Goal: Task Accomplishment & Management: Use online tool/utility

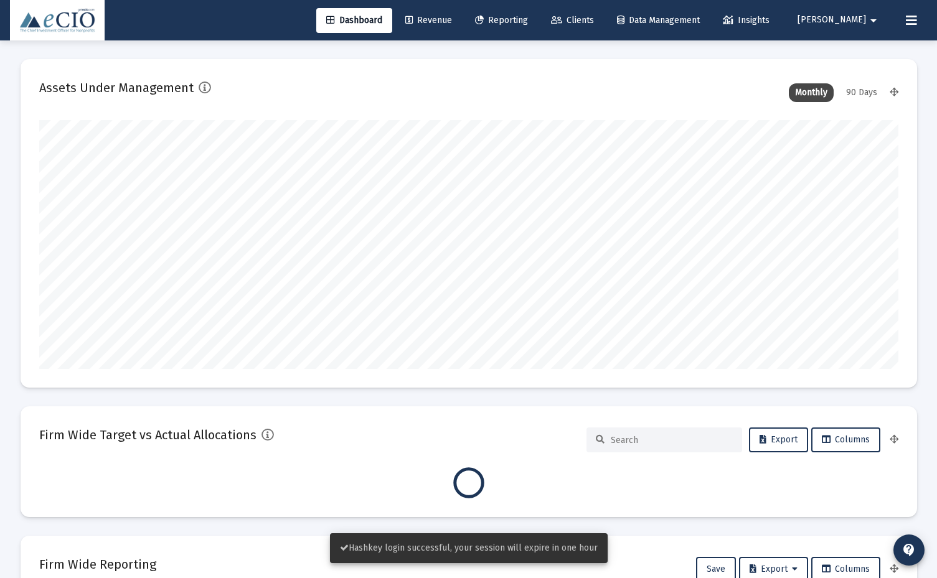
type input "[DATE]"
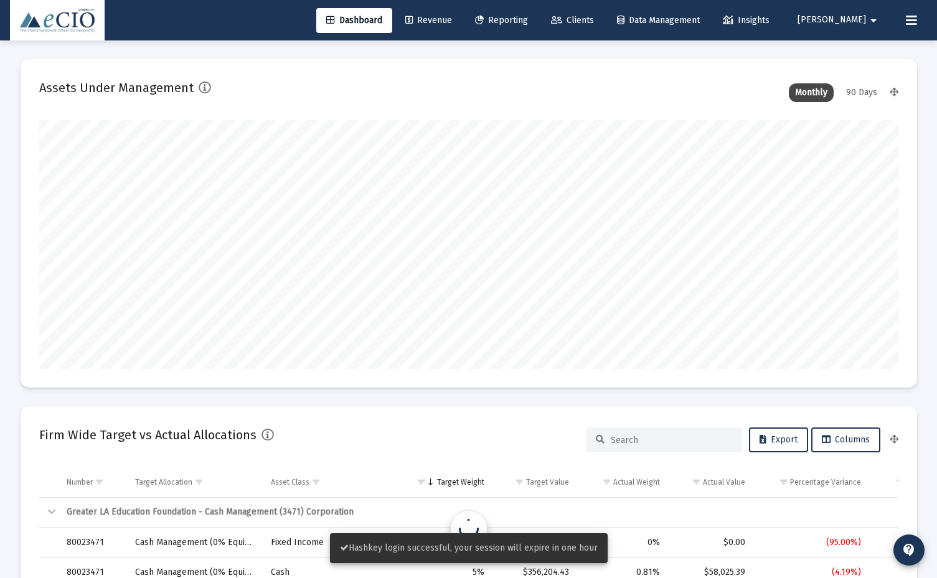
click at [538, 9] on link "Reporting" at bounding box center [501, 20] width 73 height 25
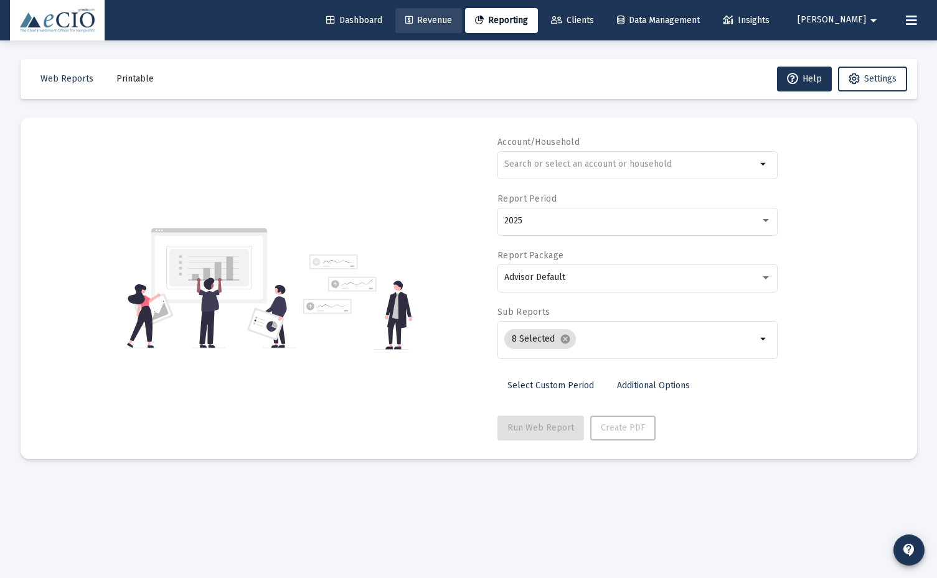
click at [452, 17] on span "Revenue" at bounding box center [428, 20] width 47 height 11
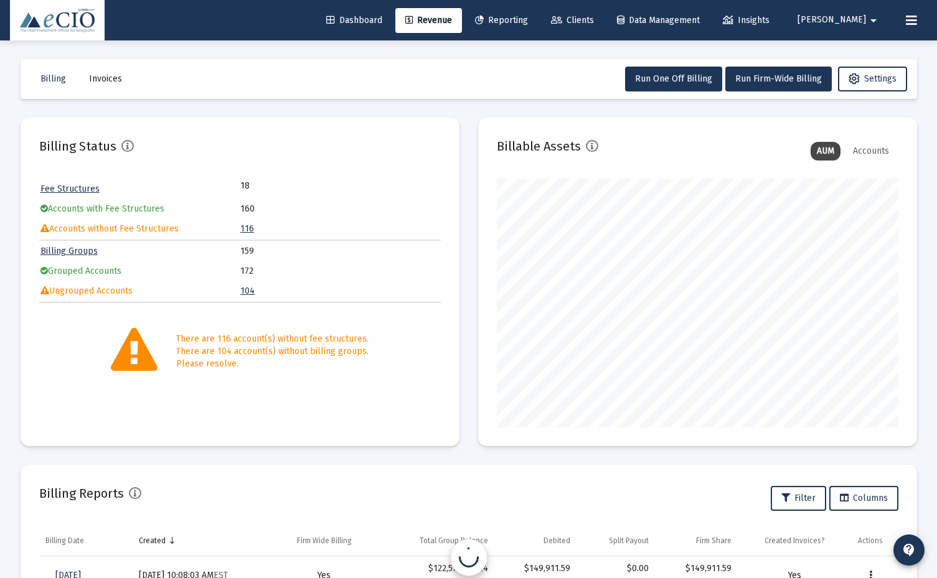
scroll to position [249, 401]
click at [392, 18] on link "Dashboard" at bounding box center [354, 20] width 76 height 25
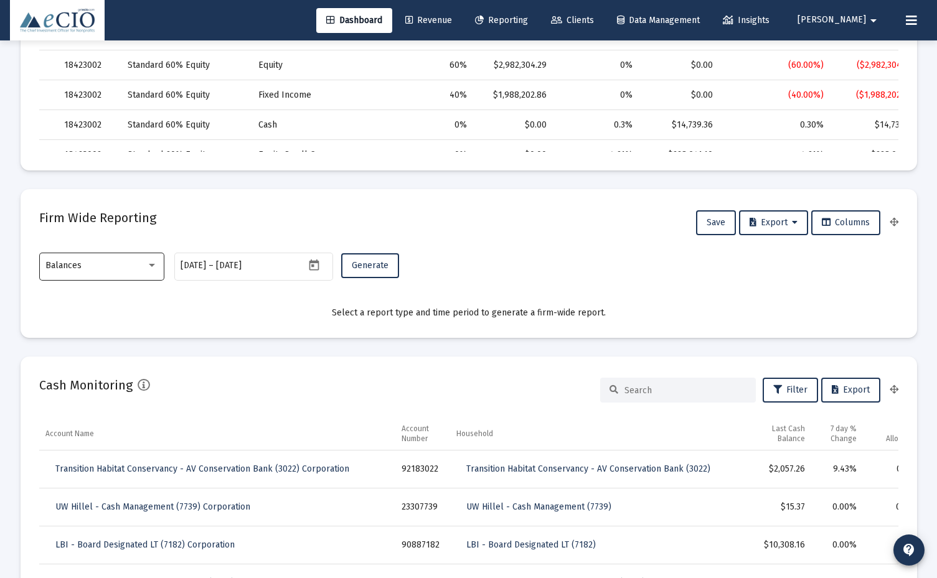
scroll to position [627, 0]
click at [148, 269] on div at bounding box center [151, 265] width 11 height 10
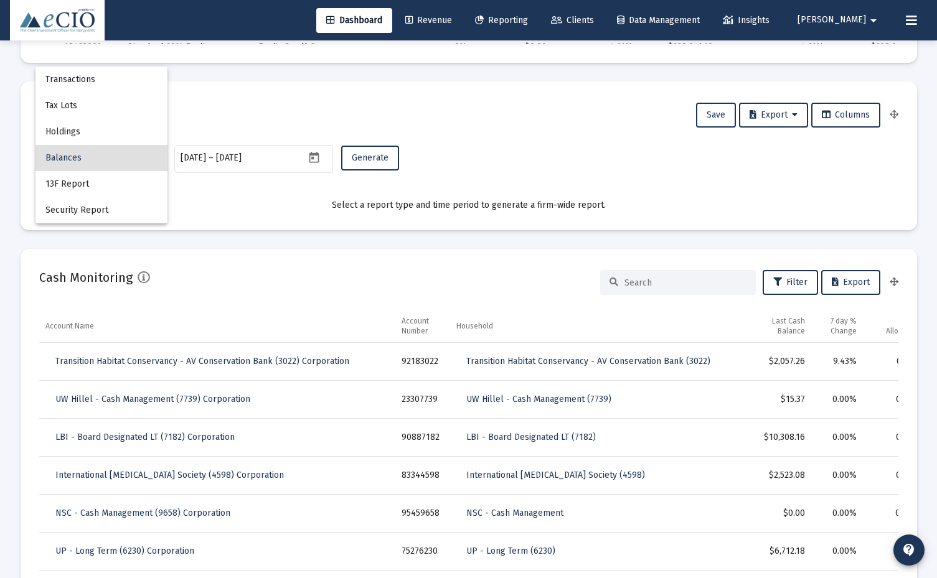
click at [288, 230] on div at bounding box center [468, 289] width 937 height 578
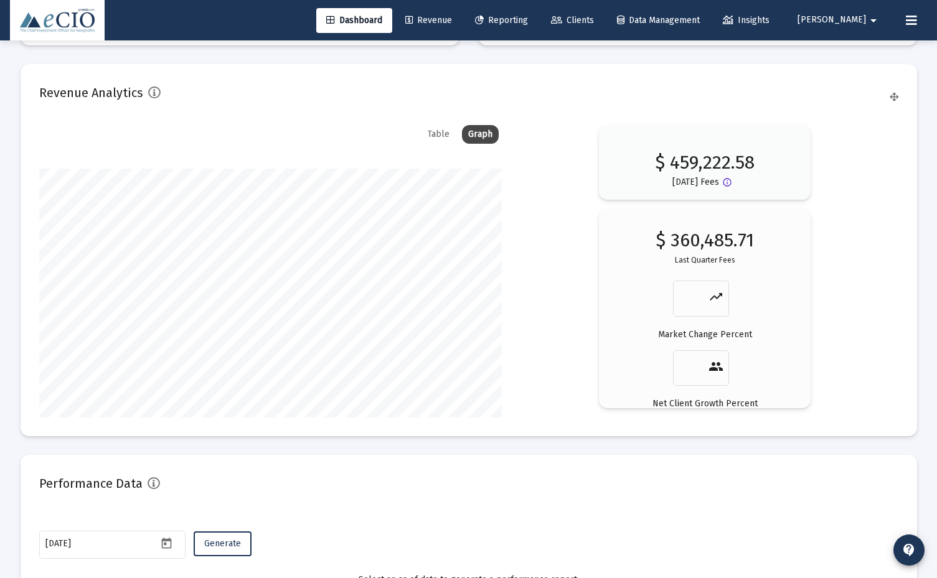
scroll to position [2088, 0]
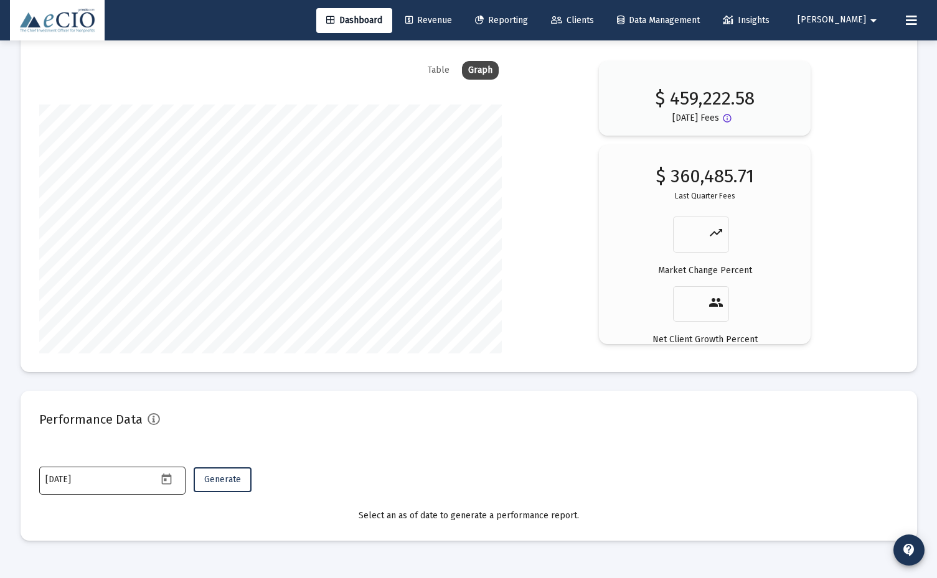
click at [166, 418] on icon "Open calendar" at bounding box center [166, 479] width 13 height 13
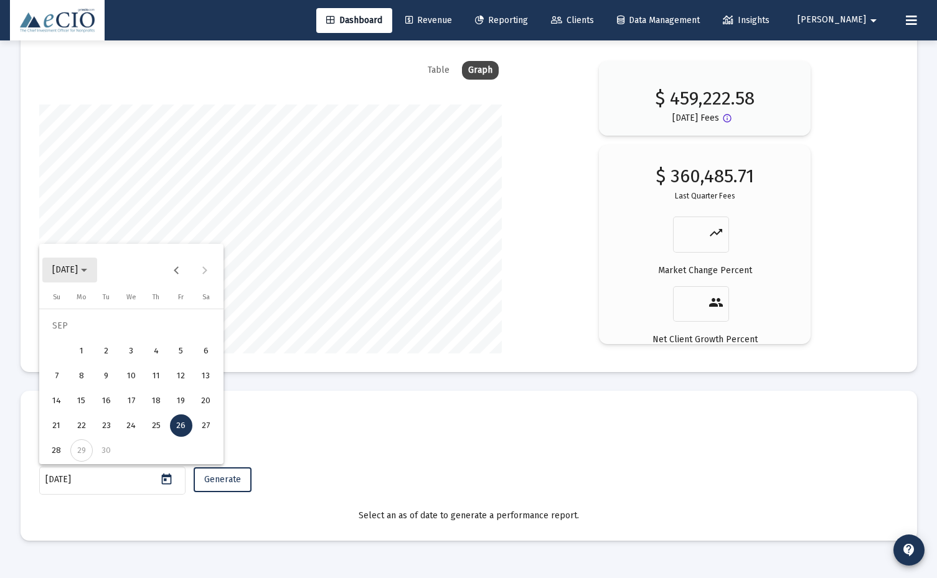
click at [93, 258] on button "[DATE]" at bounding box center [69, 270] width 55 height 25
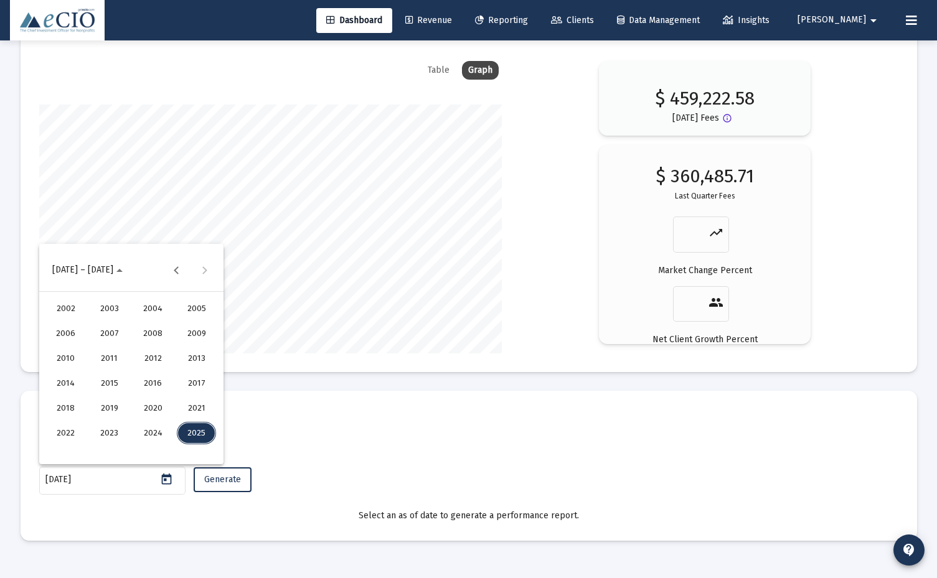
click at [190, 418] on div "2025" at bounding box center [196, 433] width 39 height 22
click at [149, 329] on div "MAR" at bounding box center [152, 333] width 39 height 22
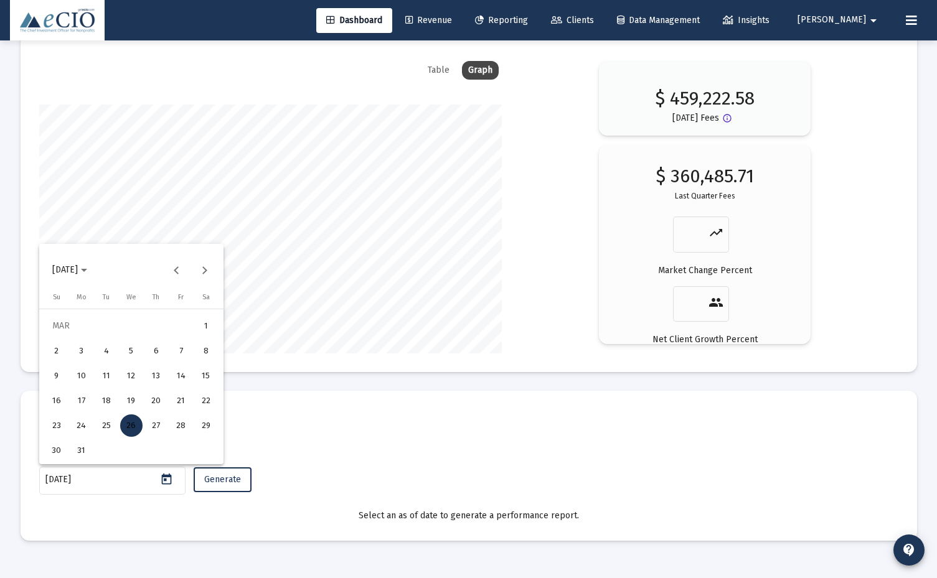
click at [83, 418] on div "31" at bounding box center [81, 450] width 22 height 22
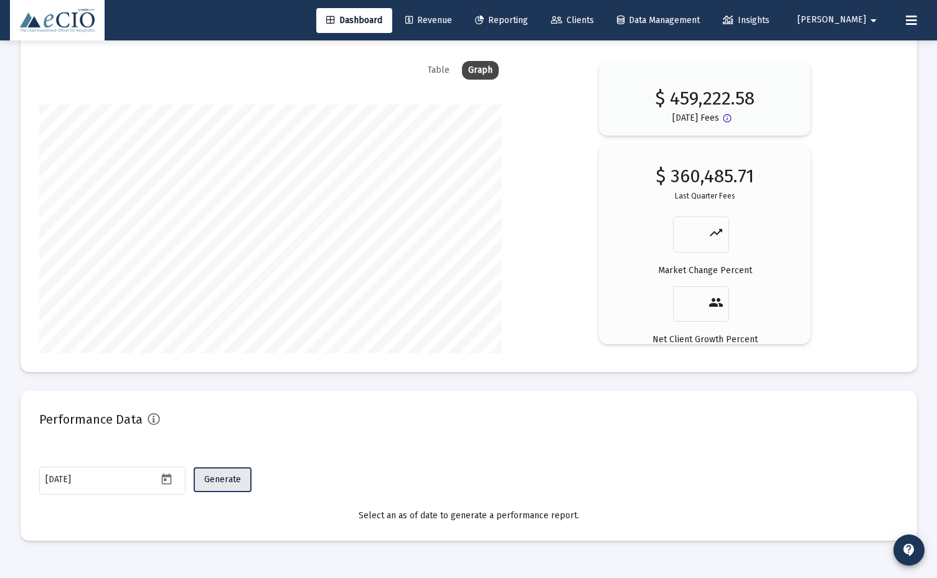
click at [240, 418] on button "Generate" at bounding box center [223, 479] width 58 height 25
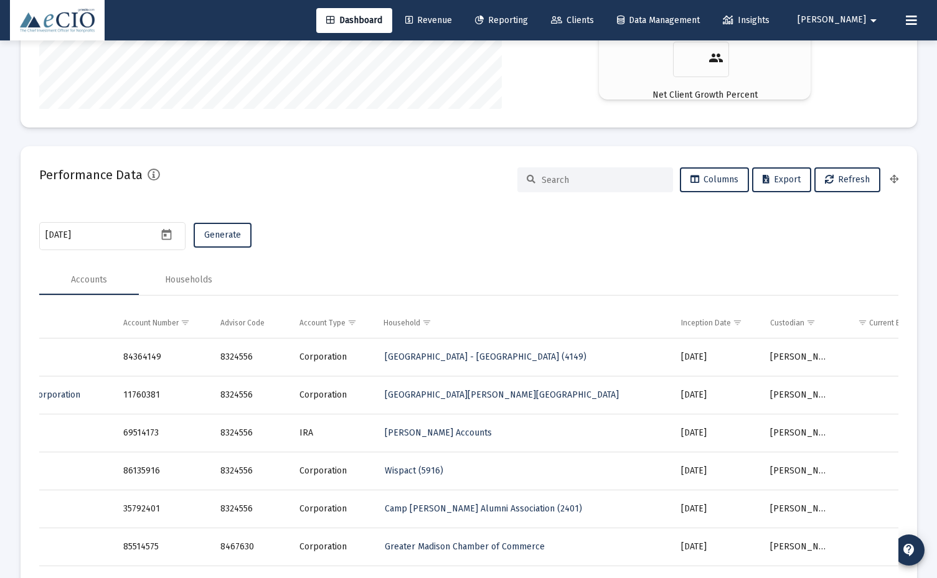
scroll to position [0, 379]
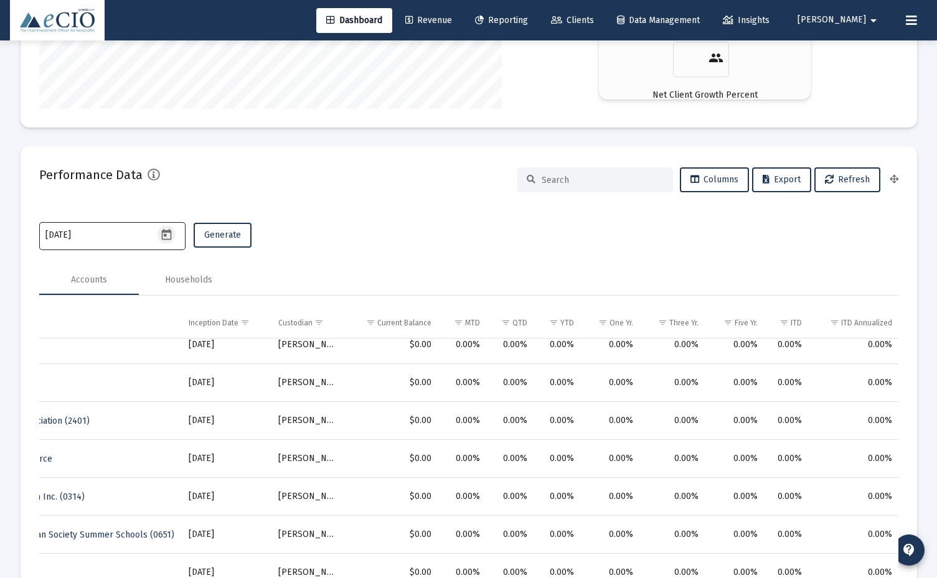
click at [166, 234] on icon "Open calendar" at bounding box center [167, 234] width 10 height 11
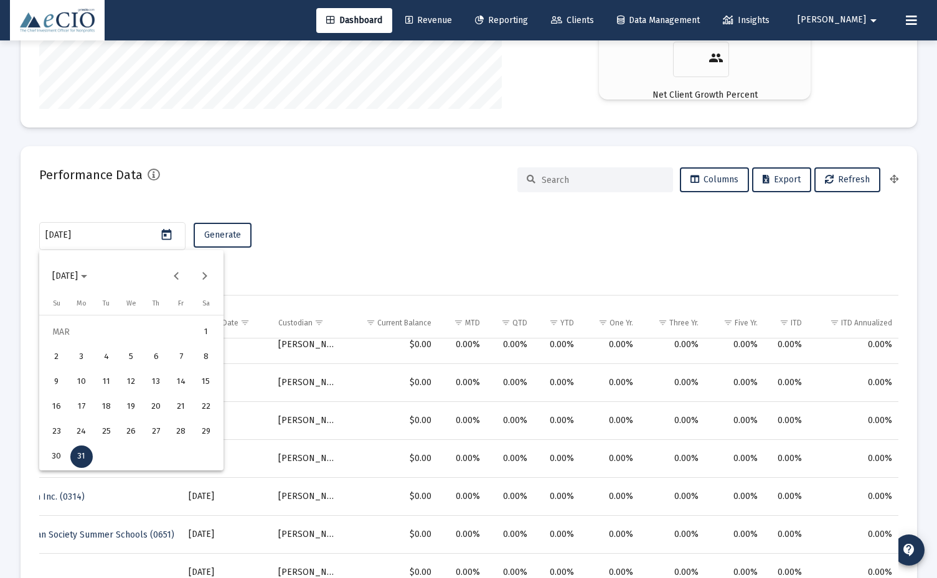
click at [78, 279] on span "[DATE]" at bounding box center [65, 276] width 26 height 11
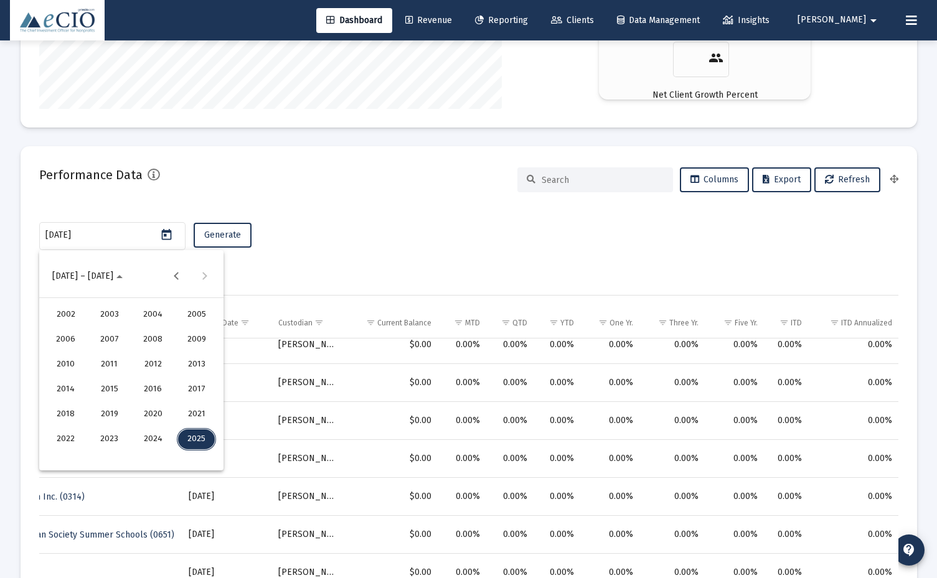
click at [202, 418] on div "2025" at bounding box center [196, 439] width 39 height 22
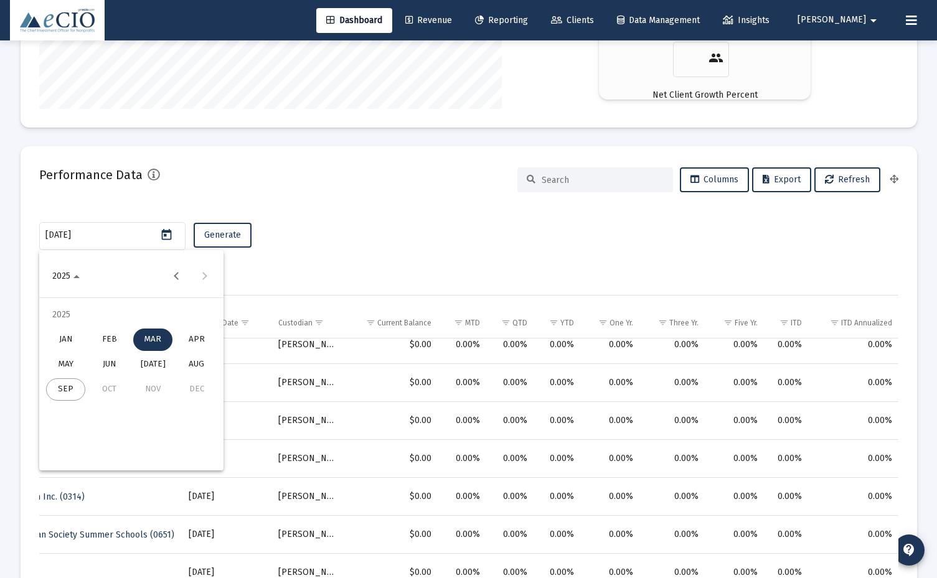
click at [195, 337] on div "APR" at bounding box center [196, 340] width 39 height 22
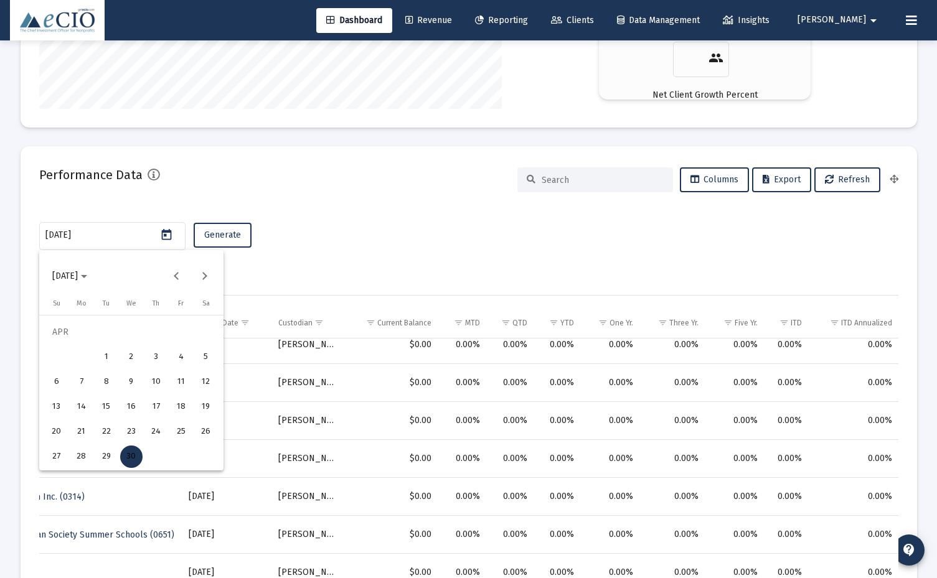
click at [131, 418] on div "30" at bounding box center [131, 457] width 22 height 22
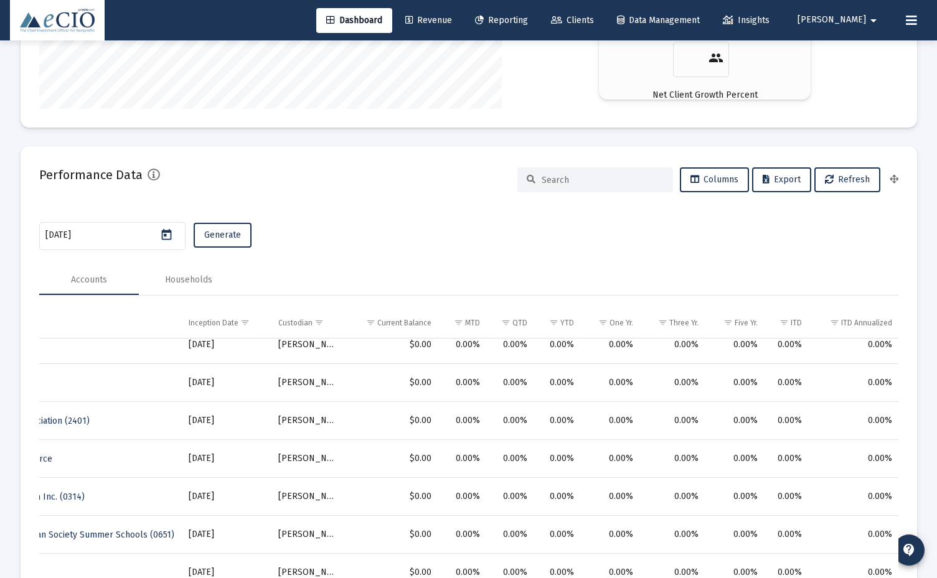
type input "2025-04-30"
click at [225, 241] on button "Generate" at bounding box center [223, 235] width 58 height 25
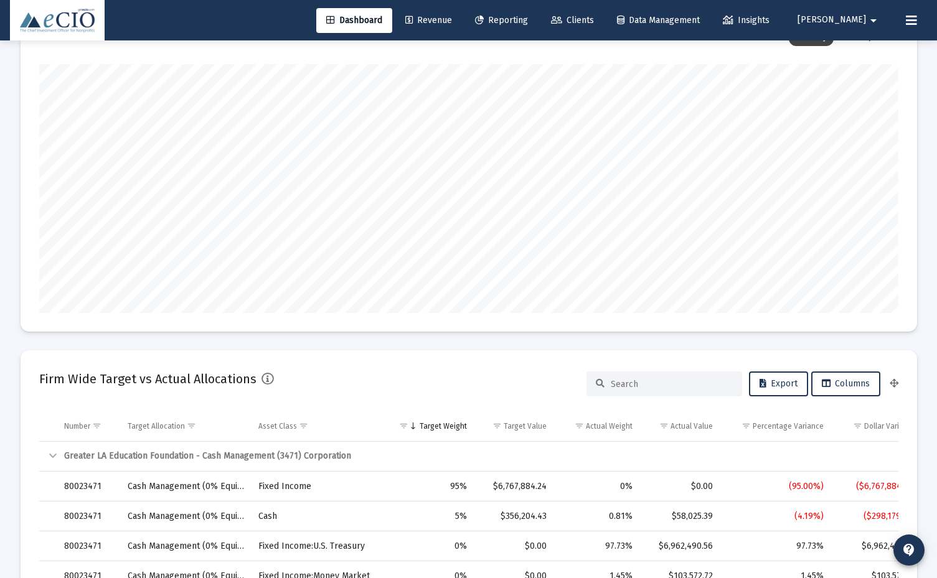
scroll to position [0, 0]
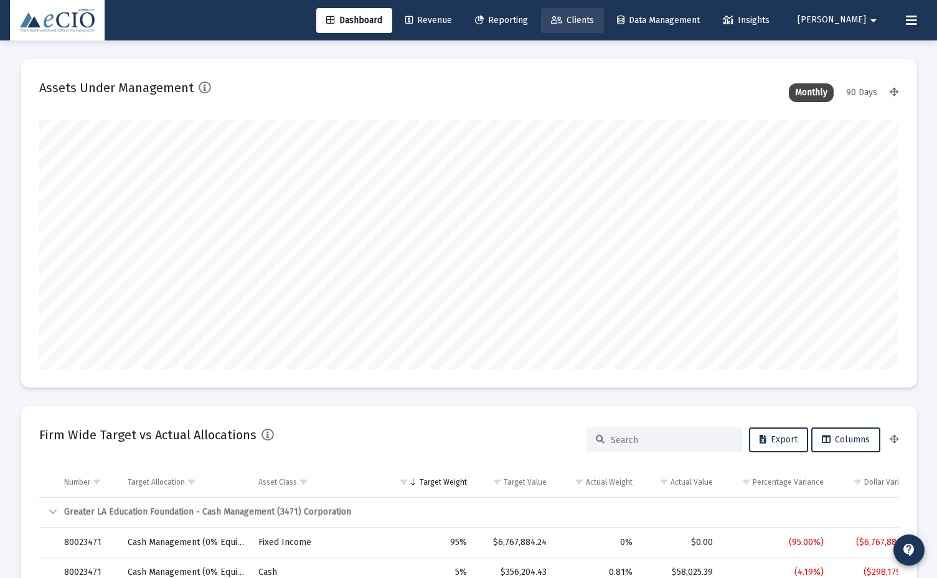
click at [594, 17] on span "Clients" at bounding box center [572, 20] width 43 height 11
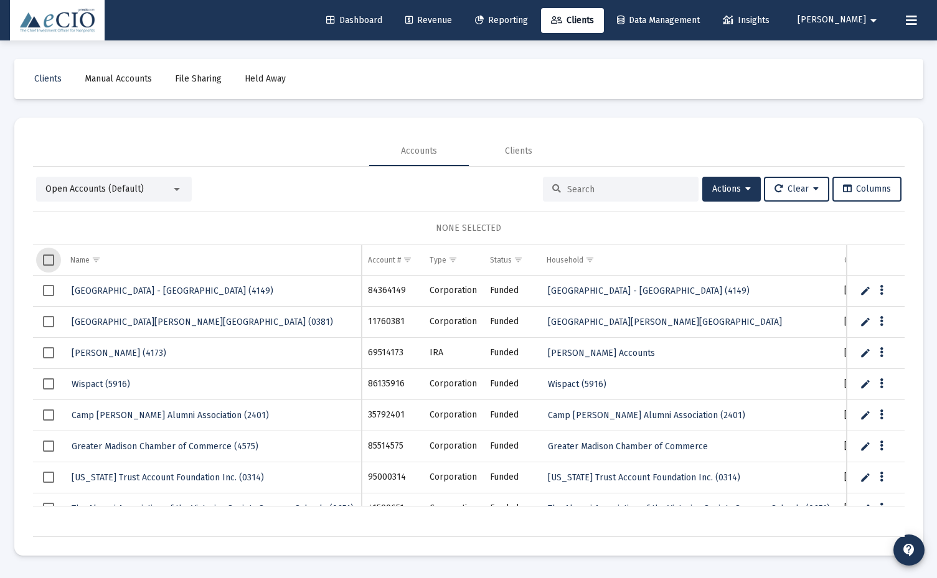
click at [47, 257] on span "Select all" at bounding box center [48, 260] width 11 height 11
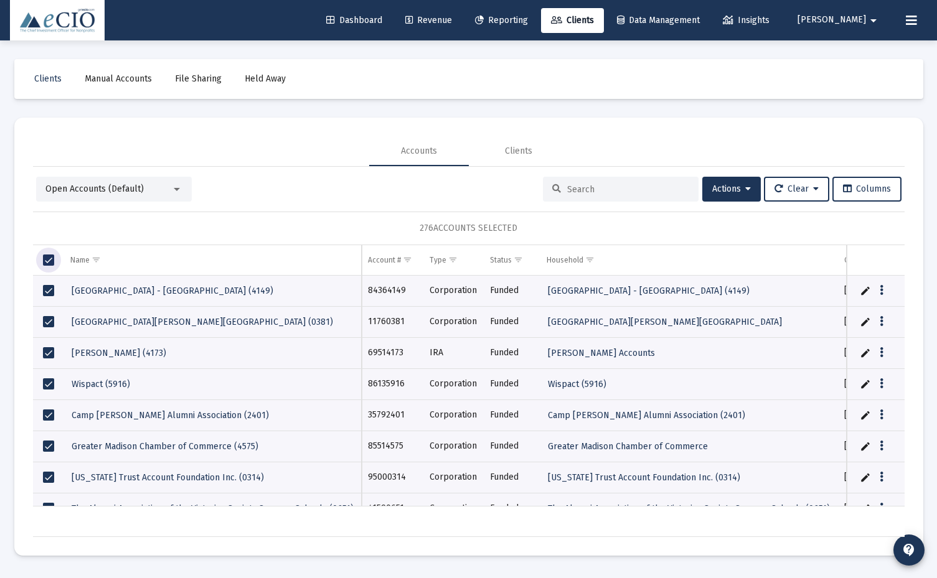
click at [47, 257] on span "Select all" at bounding box center [48, 260] width 11 height 11
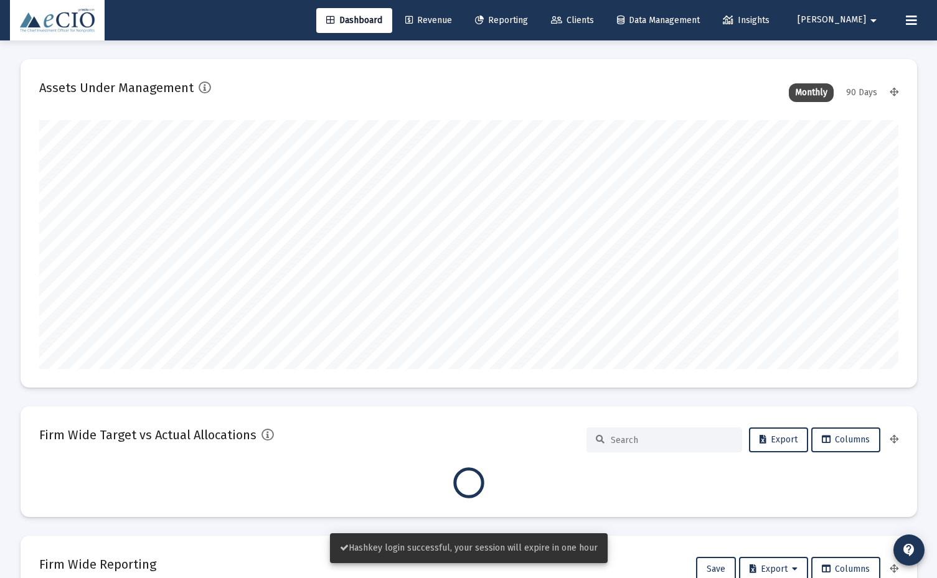
scroll to position [249, 859]
type input "[DATE]"
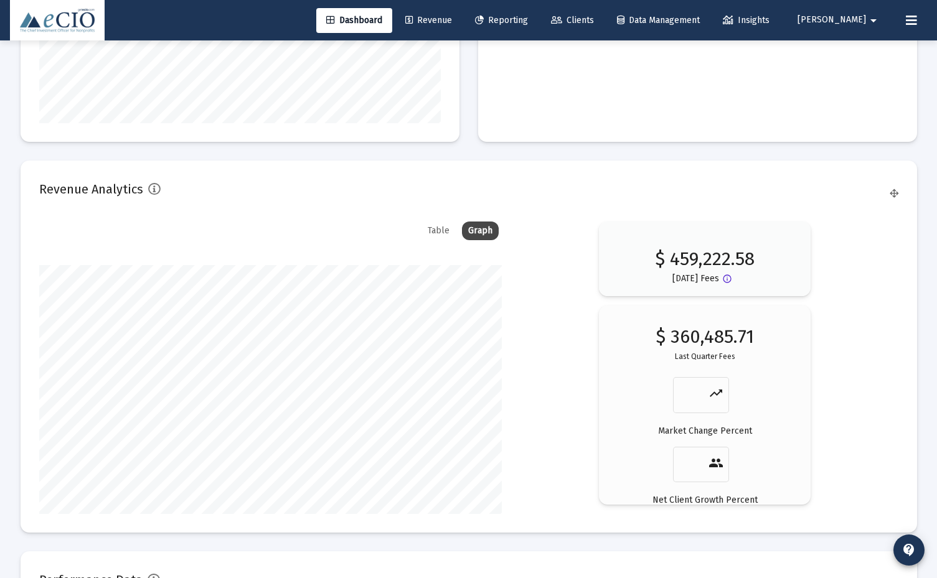
scroll to position [2088, 0]
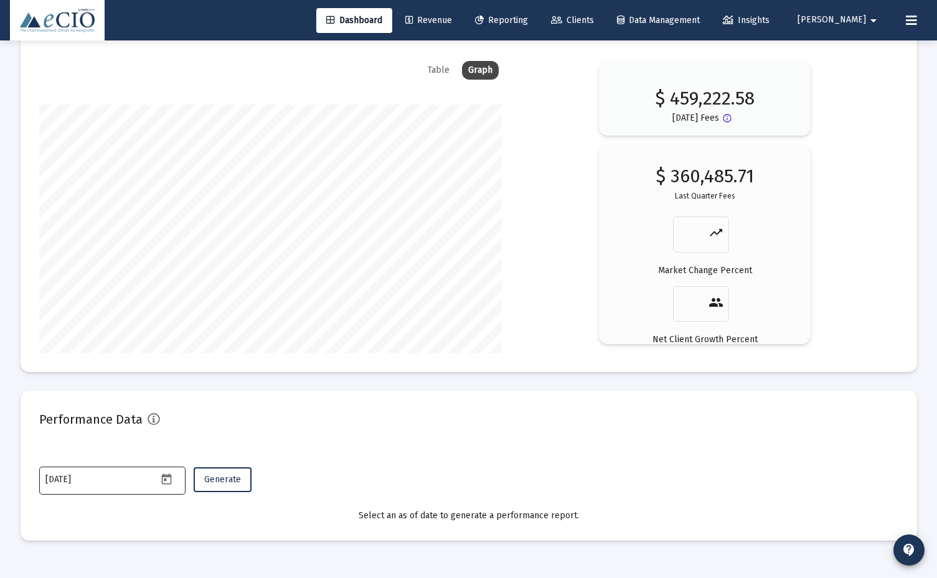
click at [162, 479] on icon "Open calendar" at bounding box center [167, 479] width 10 height 11
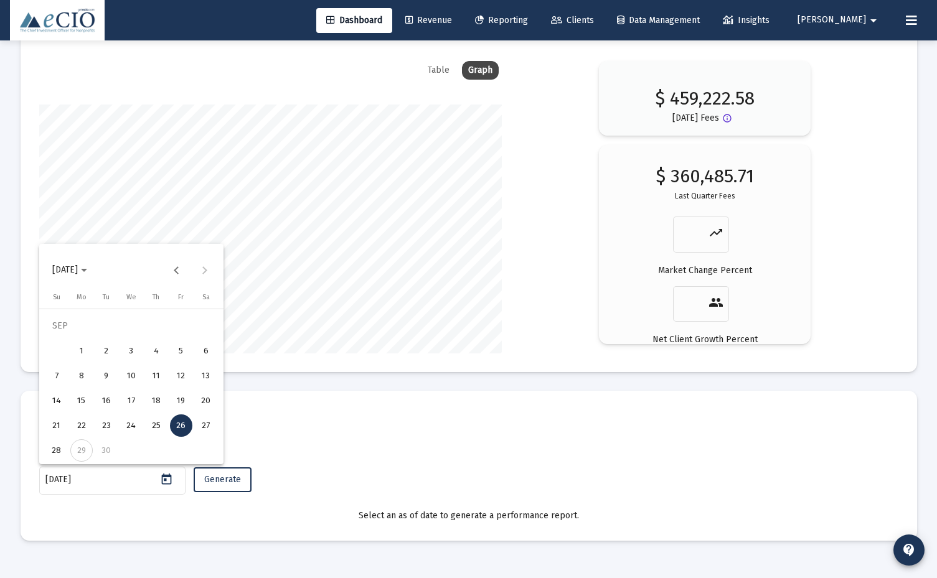
click at [77, 265] on span "[DATE]" at bounding box center [65, 270] width 26 height 11
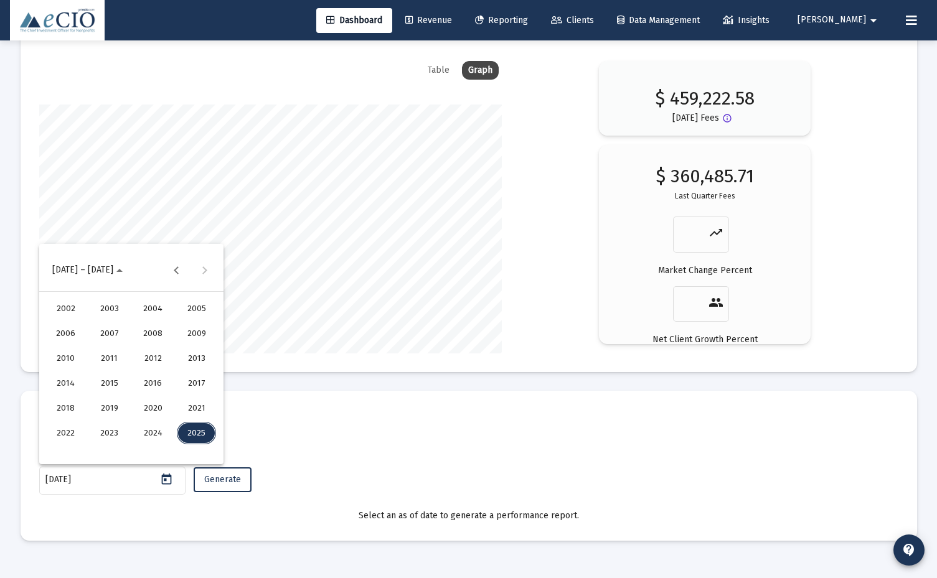
click at [200, 429] on div "2025" at bounding box center [196, 433] width 39 height 22
click at [148, 337] on div "MAR" at bounding box center [152, 333] width 39 height 22
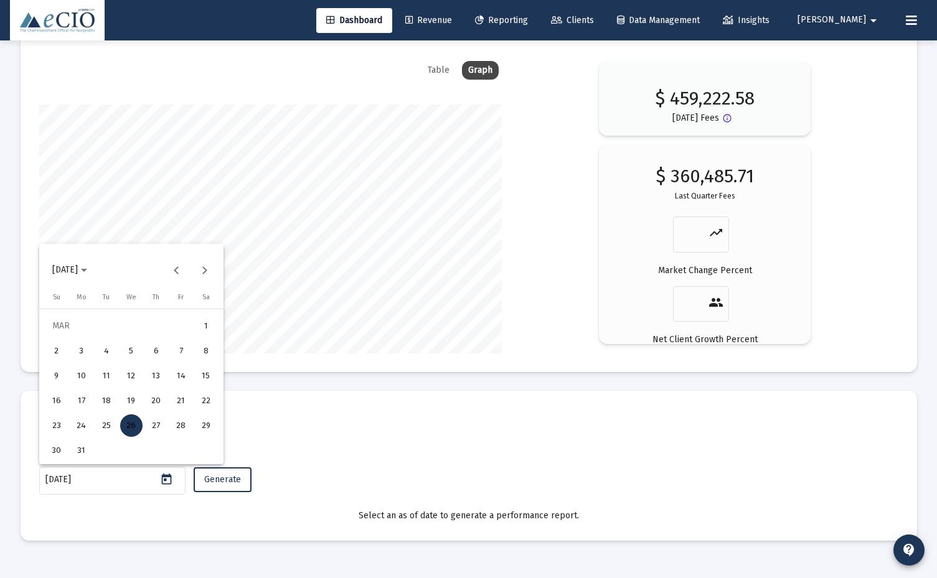
click at [88, 448] on div "31" at bounding box center [81, 450] width 22 height 22
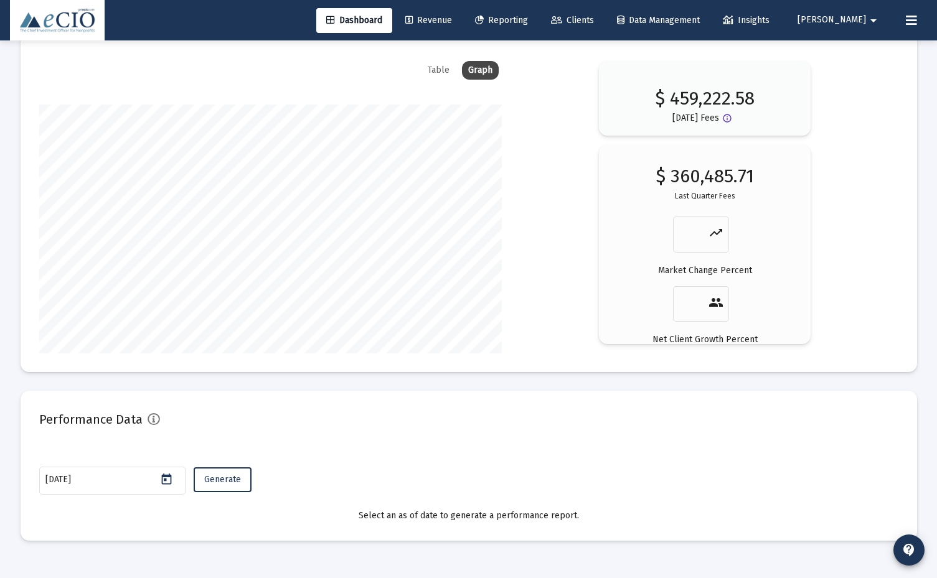
type input "[DATE]"
click at [221, 483] on span "Generate" at bounding box center [222, 479] width 37 height 11
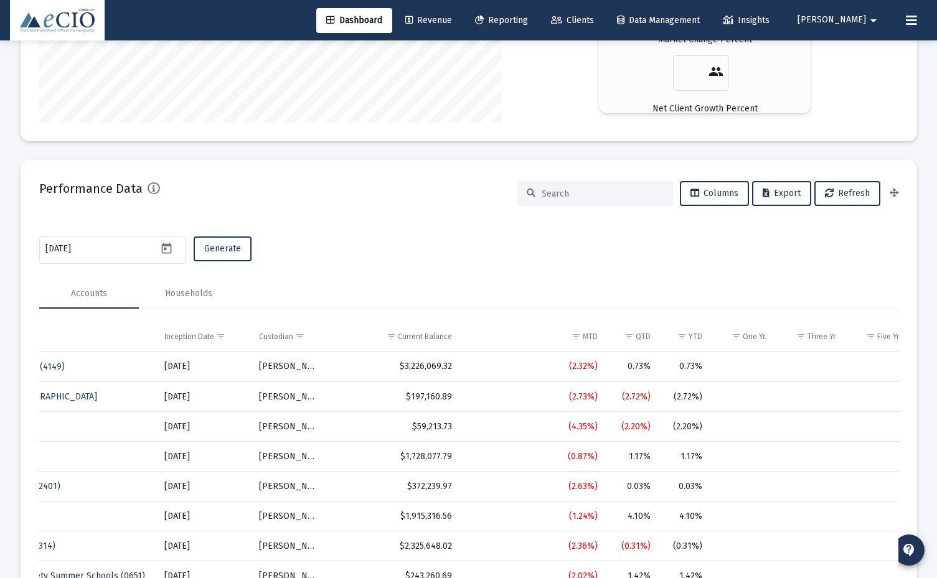
scroll to position [0, 0]
